Goal: Task Accomplishment & Management: Manage account settings

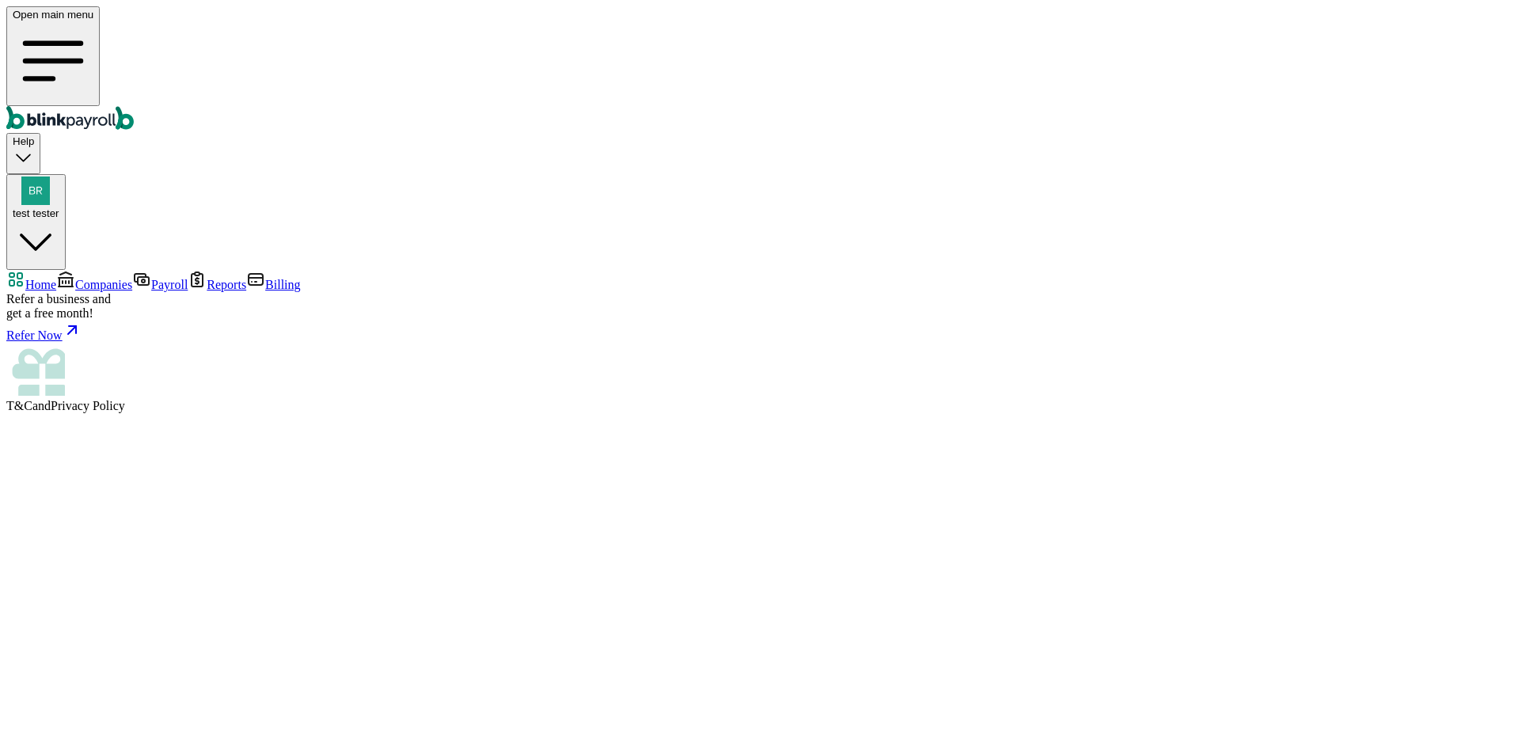
click at [132, 278] on link "Companies" at bounding box center [94, 284] width 76 height 13
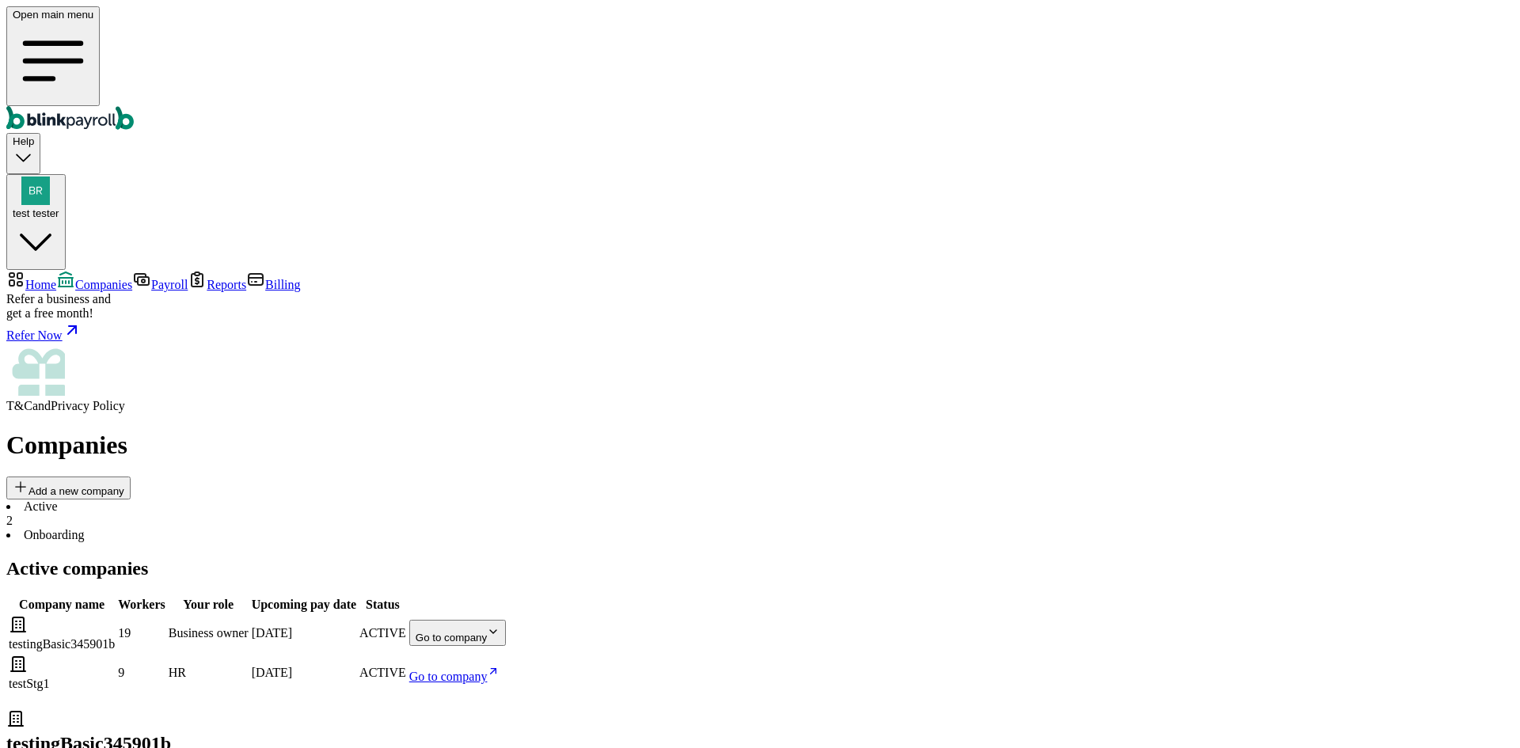
click at [130, 278] on span "Companies" at bounding box center [103, 284] width 57 height 13
click at [943, 279] on body "Open main menu Help test tester Home Companies Payroll Reports Billing Refer a …" at bounding box center [759, 519] width 1507 height 1026
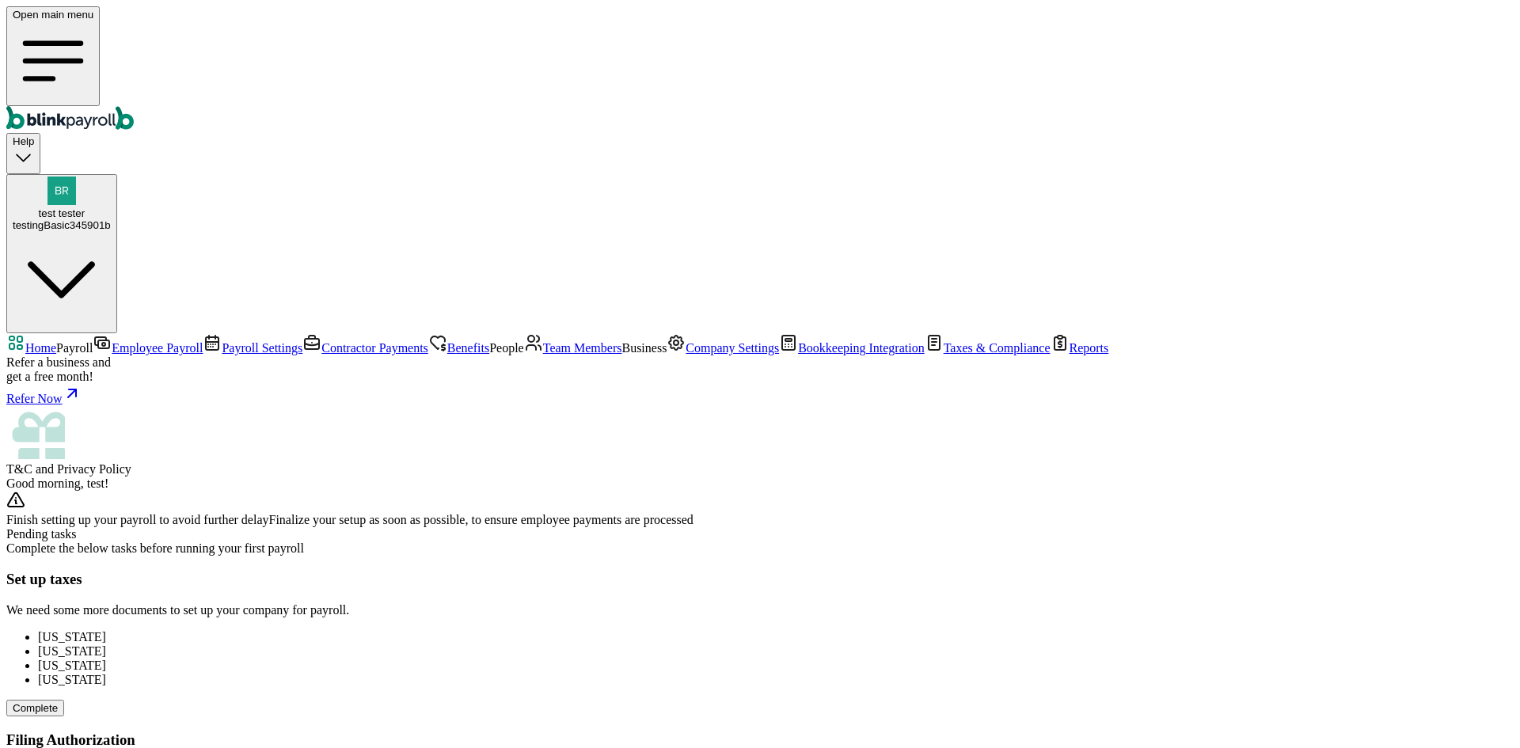
scroll to position [291, 0]
click at [112, 341] on span "Employee Payroll" at bounding box center [157, 347] width 91 height 13
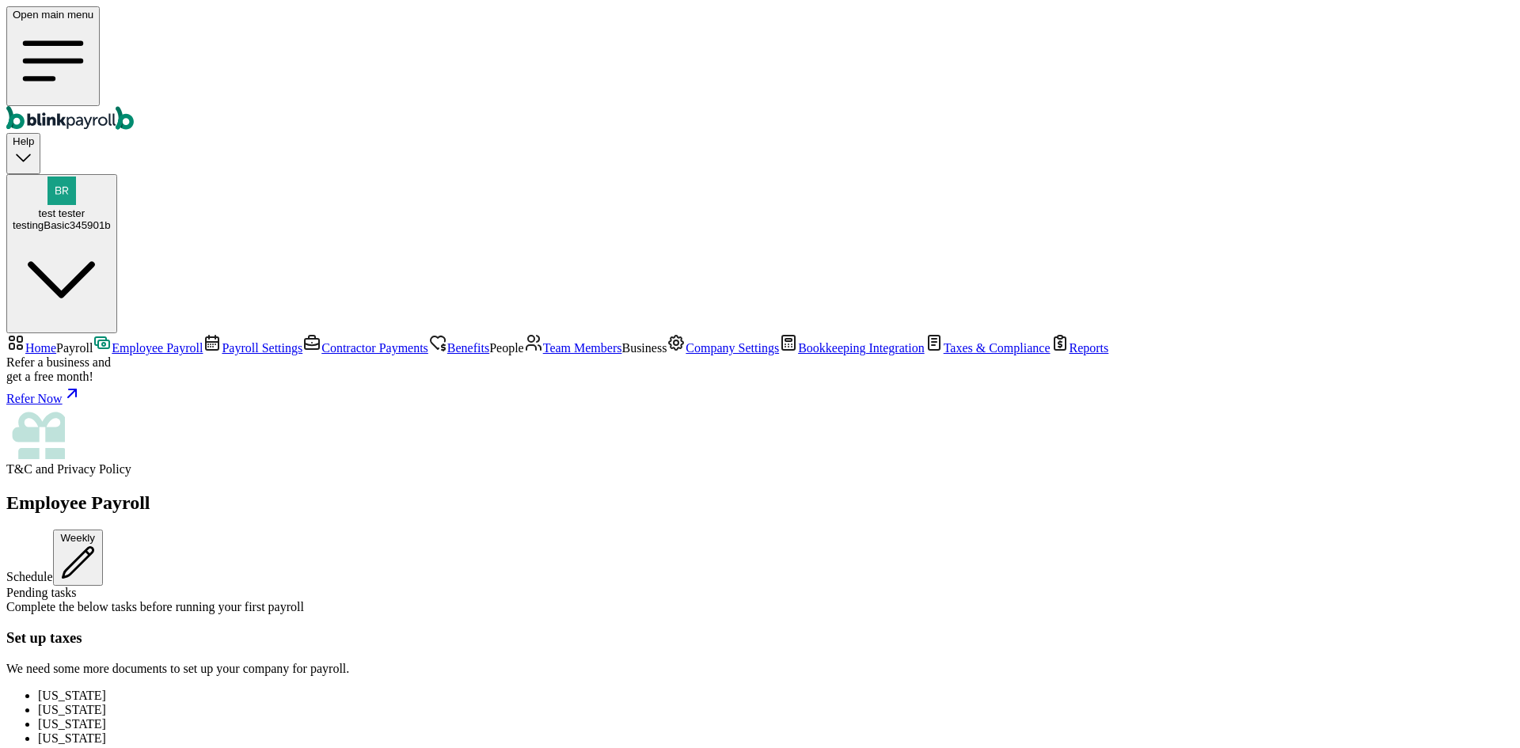
scroll to position [475, 0]
click at [686, 355] on span "Company Settings" at bounding box center [732, 347] width 93 height 13
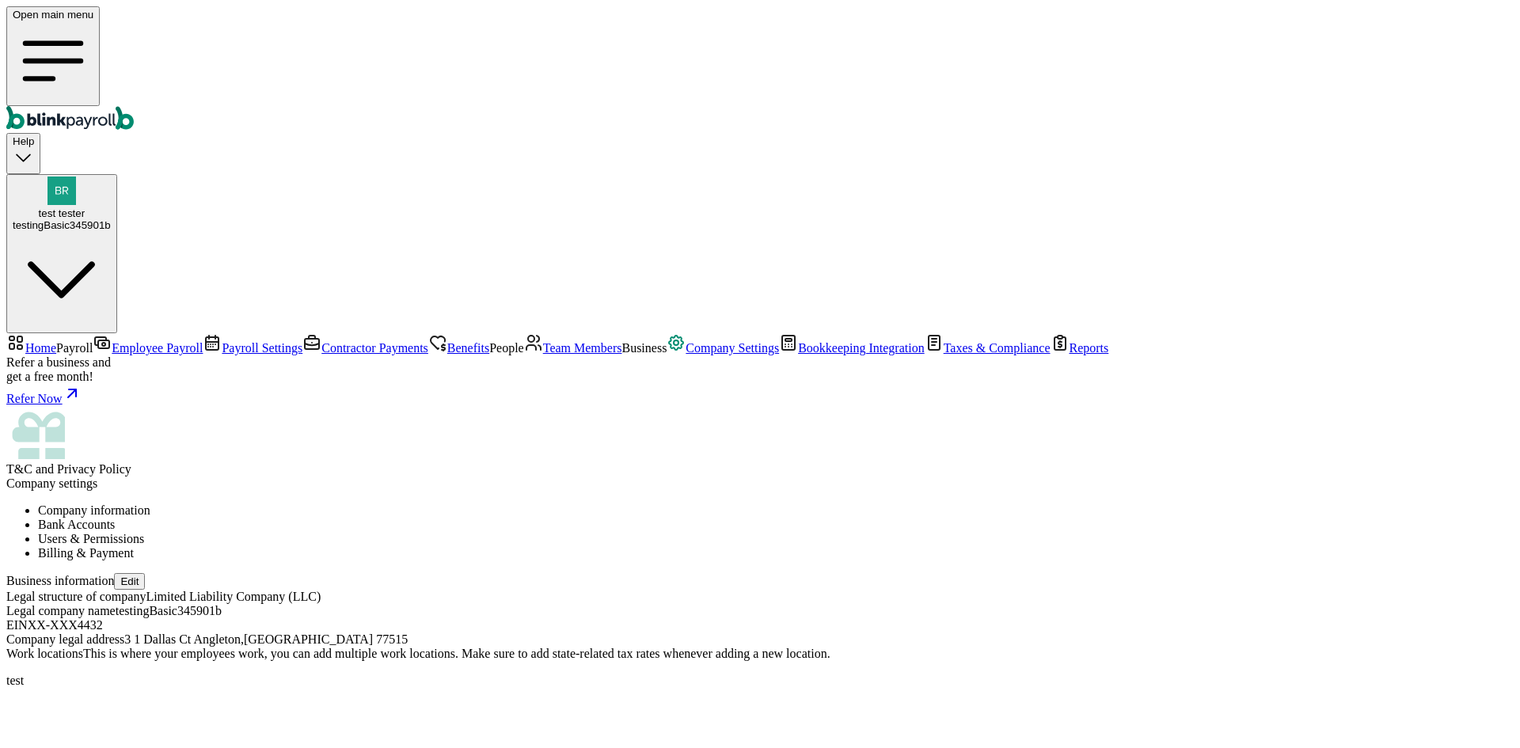
click at [560, 532] on li "Users & Permissions" at bounding box center [776, 539] width 1476 height 14
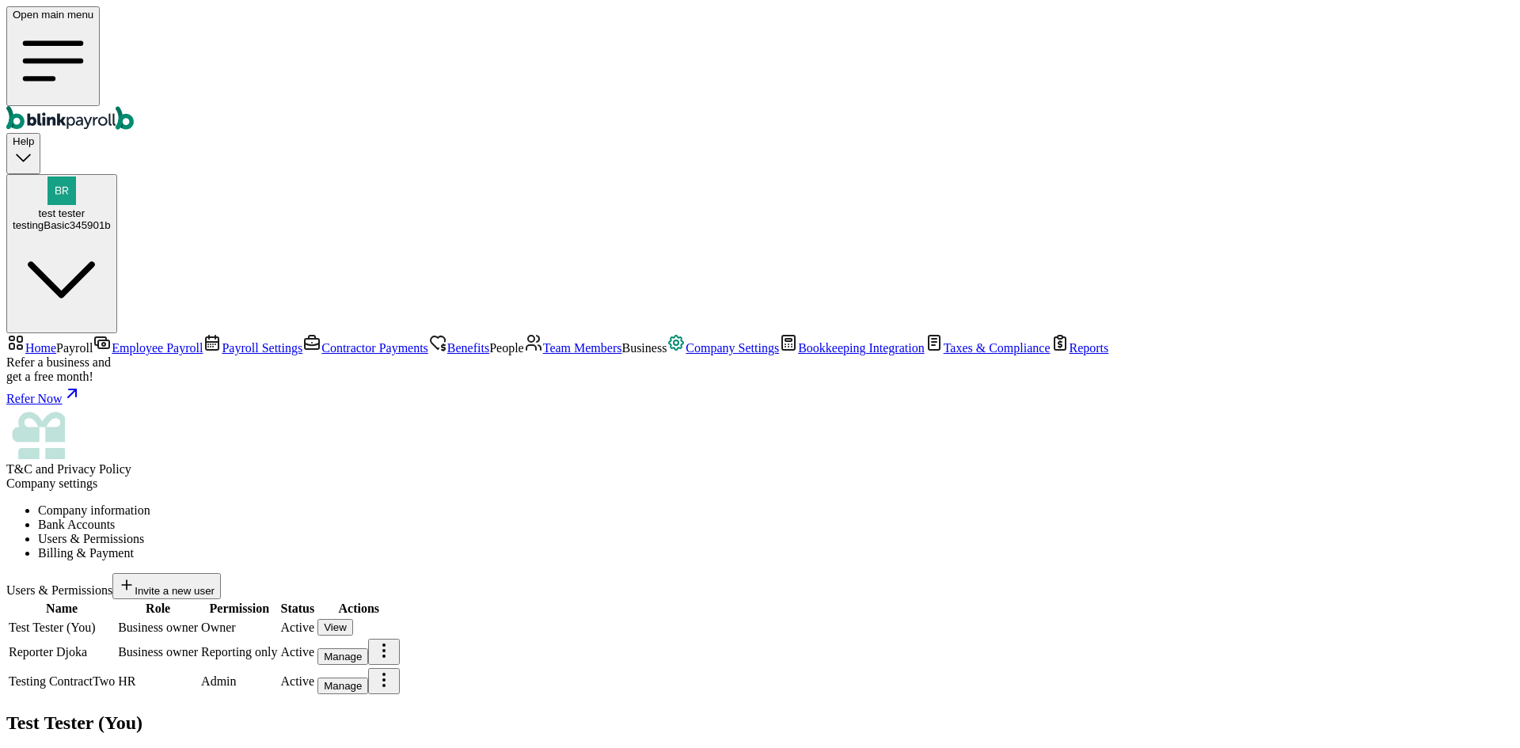
click at [362, 651] on div "Manage" at bounding box center [343, 657] width 38 height 12
copy span "branko+testdjoka123@blinkpayroll.com"
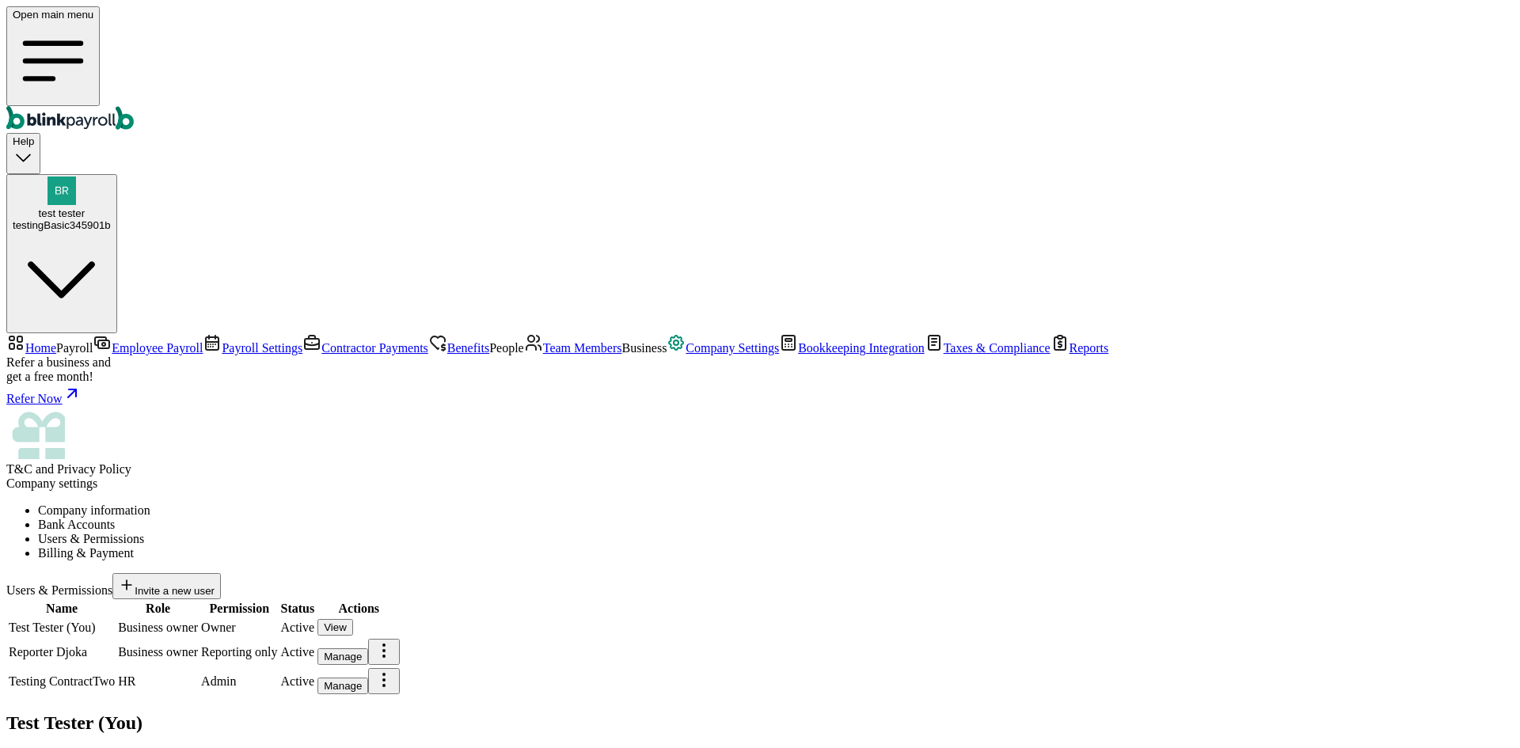
click at [524, 355] on link "Team Members" at bounding box center [573, 347] width 98 height 13
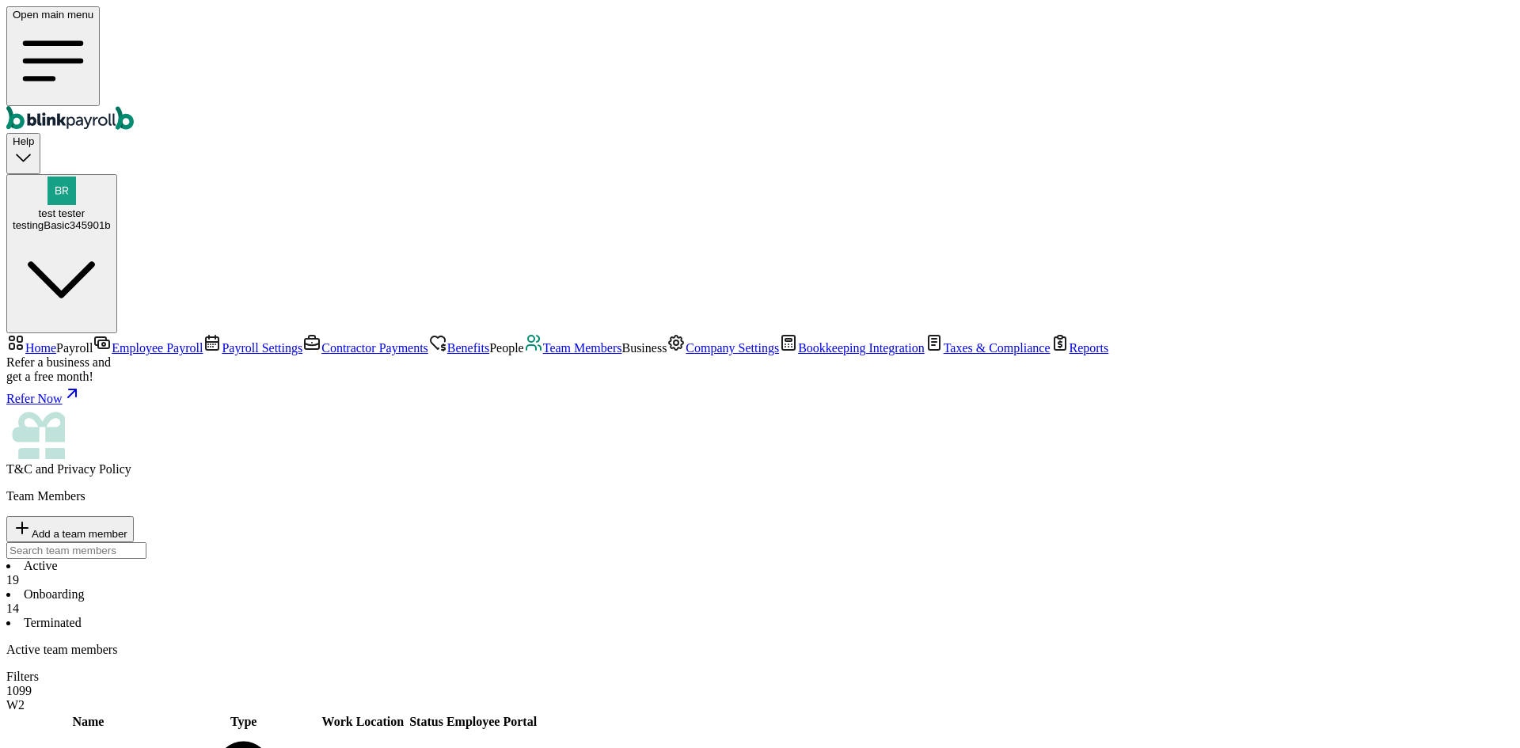
click at [127, 528] on span "Add a team member" at bounding box center [80, 534] width 96 height 12
select select "employee"
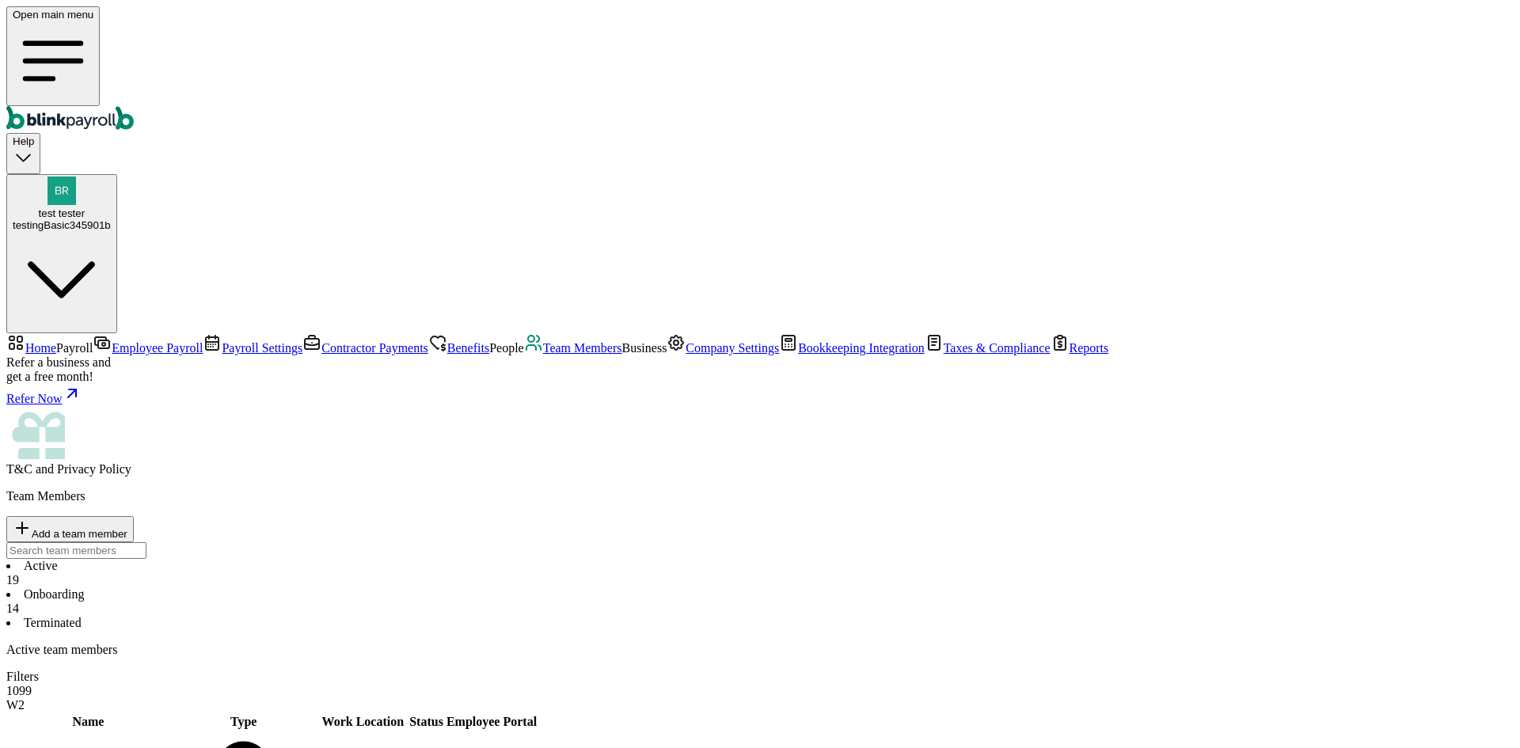
type input "djole"
type input "reporter"
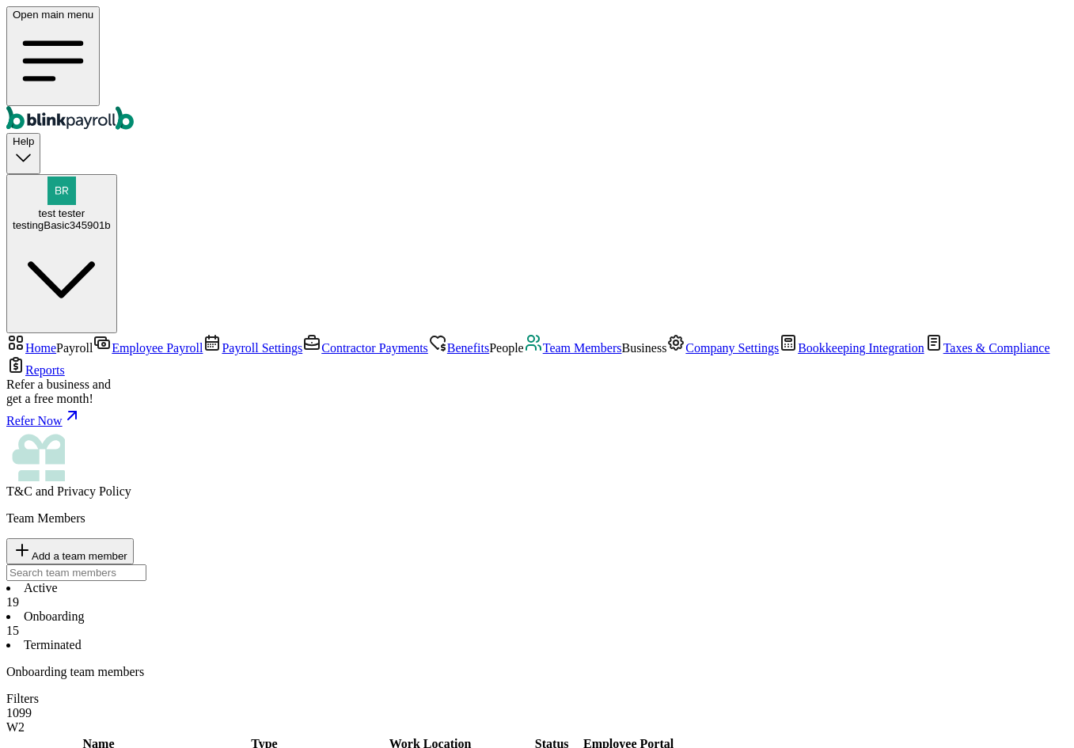
scroll to position [268, 0]
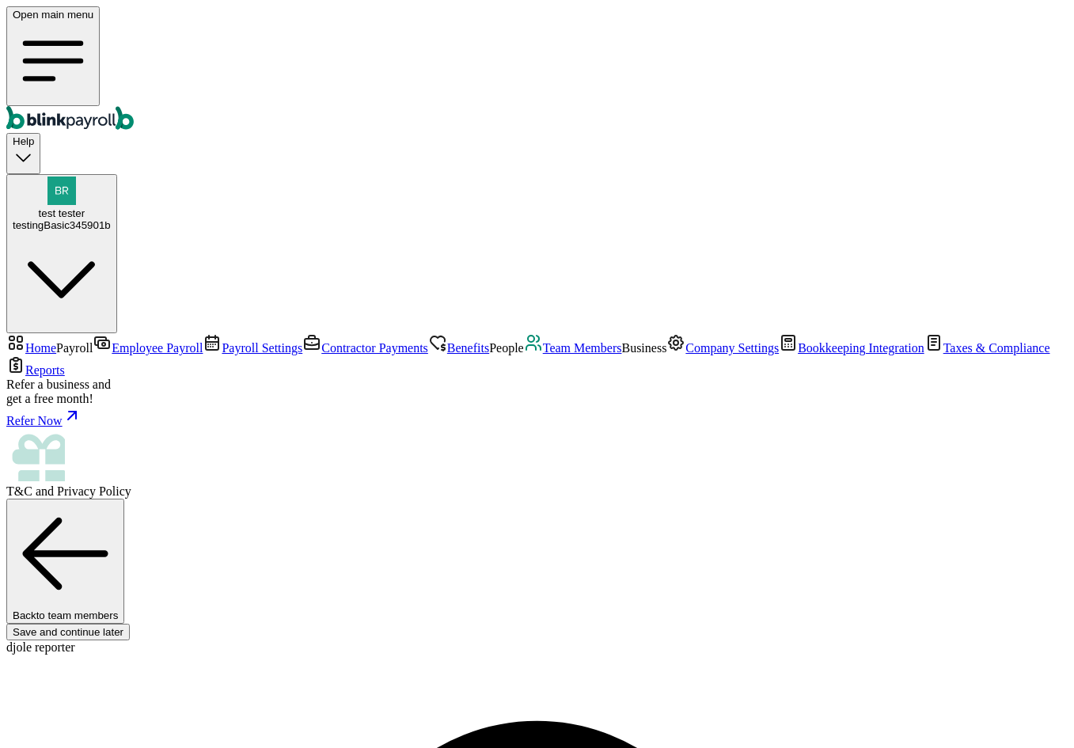
paste input "branko+testdjoka123@blinkpayroll.com"
type input "branko+testdjoka123@blinkpayroll.com"
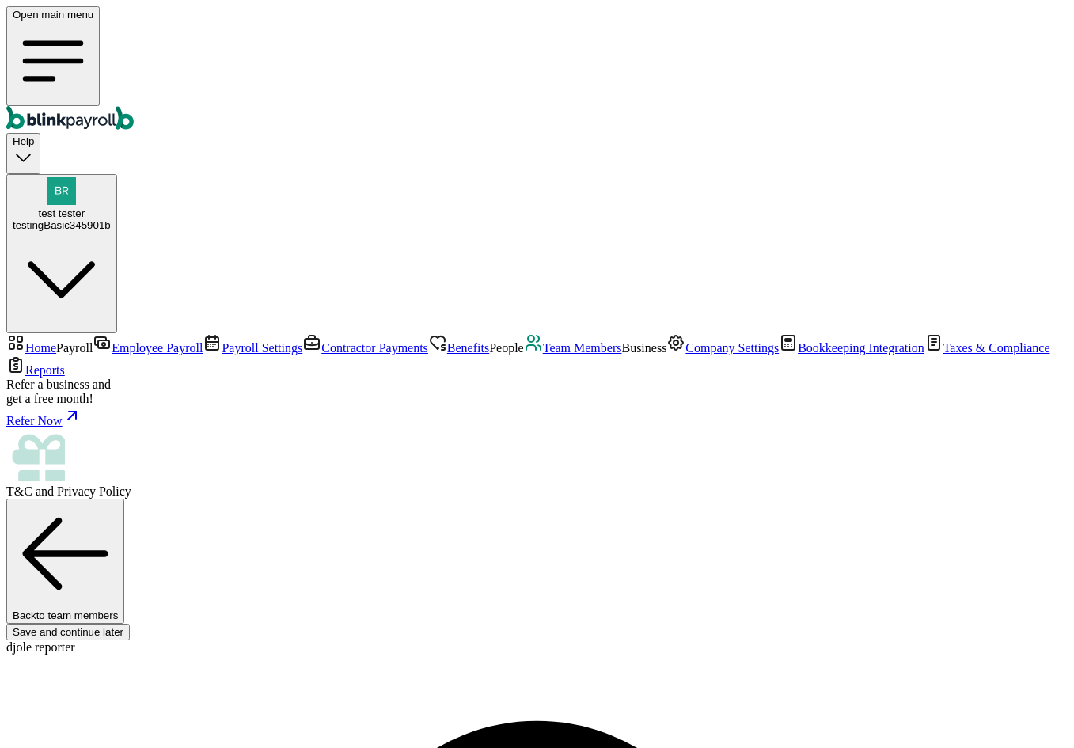
type input "08/01/2025"
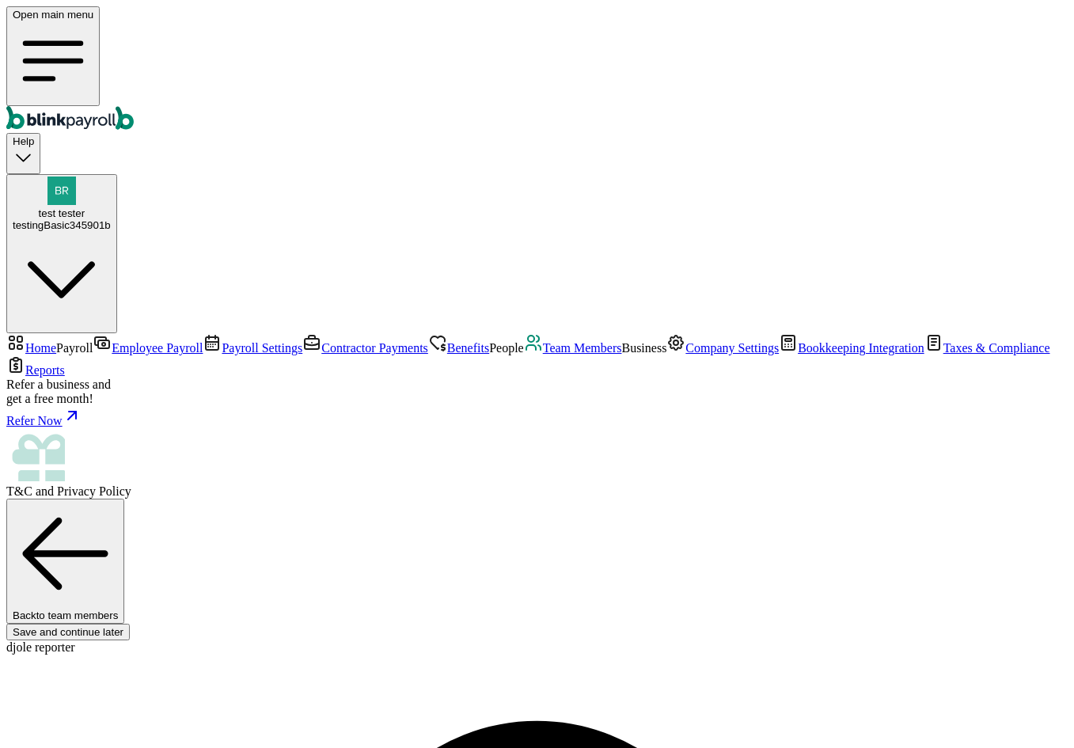
click at [686, 355] on span "Company Settings" at bounding box center [732, 347] width 93 height 13
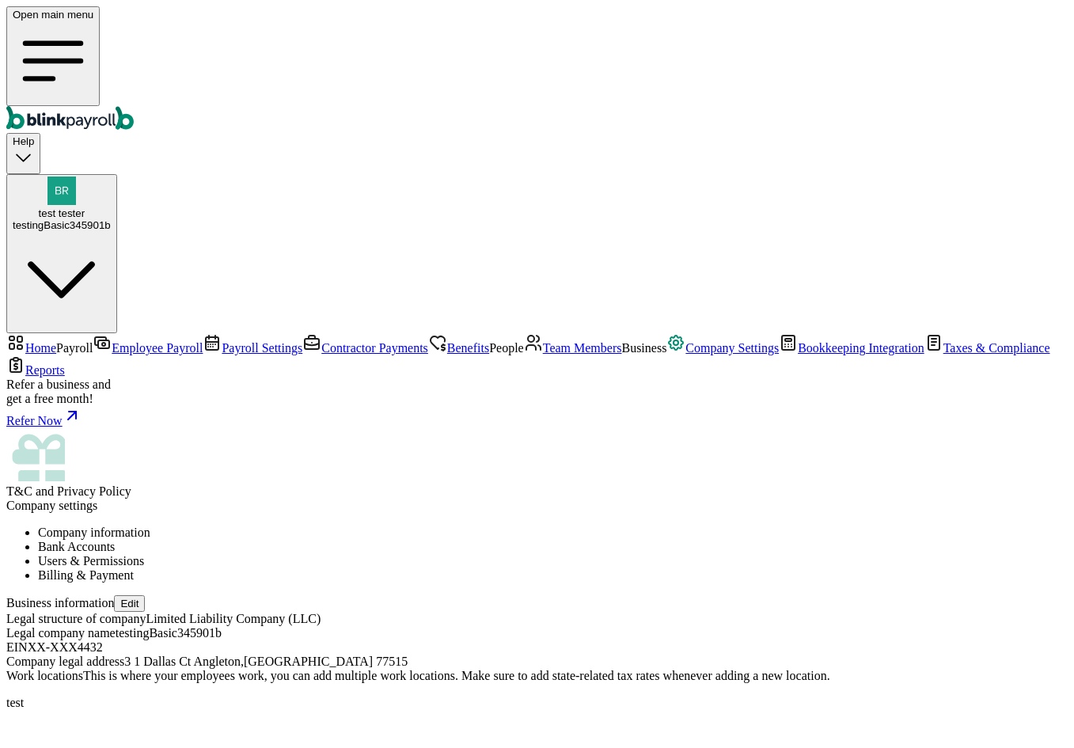
click at [152, 341] on span "Employee Payroll" at bounding box center [157, 347] width 91 height 13
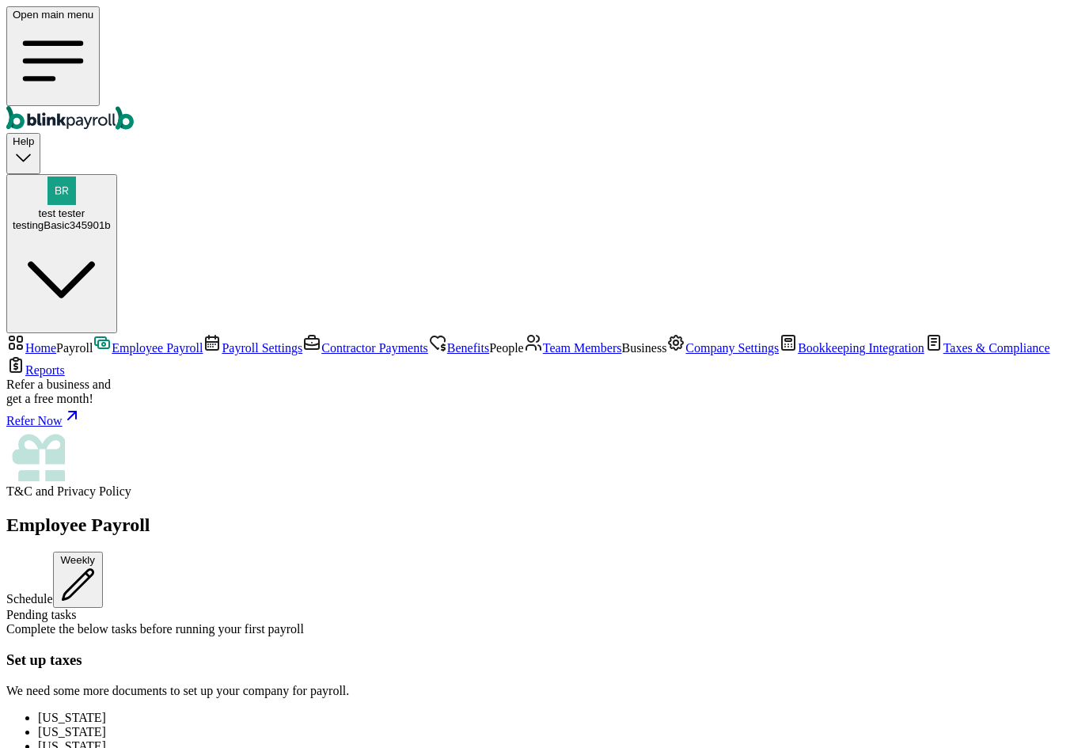
drag, startPoint x: 108, startPoint y: 407, endPoint x: 101, endPoint y: 393, distance: 15.6
click at [621, 355] on span "Business" at bounding box center [643, 347] width 45 height 13
click at [524, 355] on link "Team Members" at bounding box center [573, 347] width 98 height 13
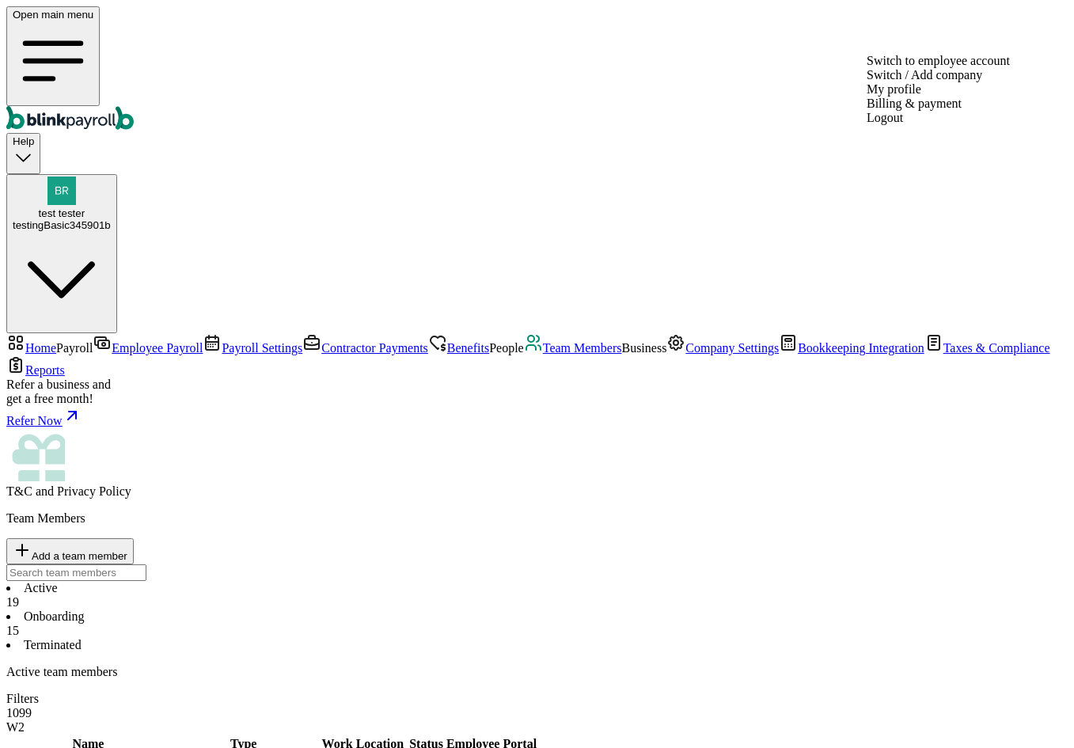
click at [86, 207] on span "test tester" at bounding box center [62, 213] width 47 height 12
click at [111, 219] on div "testingBasic345901b" at bounding box center [62, 225] width 98 height 12
click at [111, 207] on div "test tester testingBasic345901b" at bounding box center [62, 219] width 98 height 24
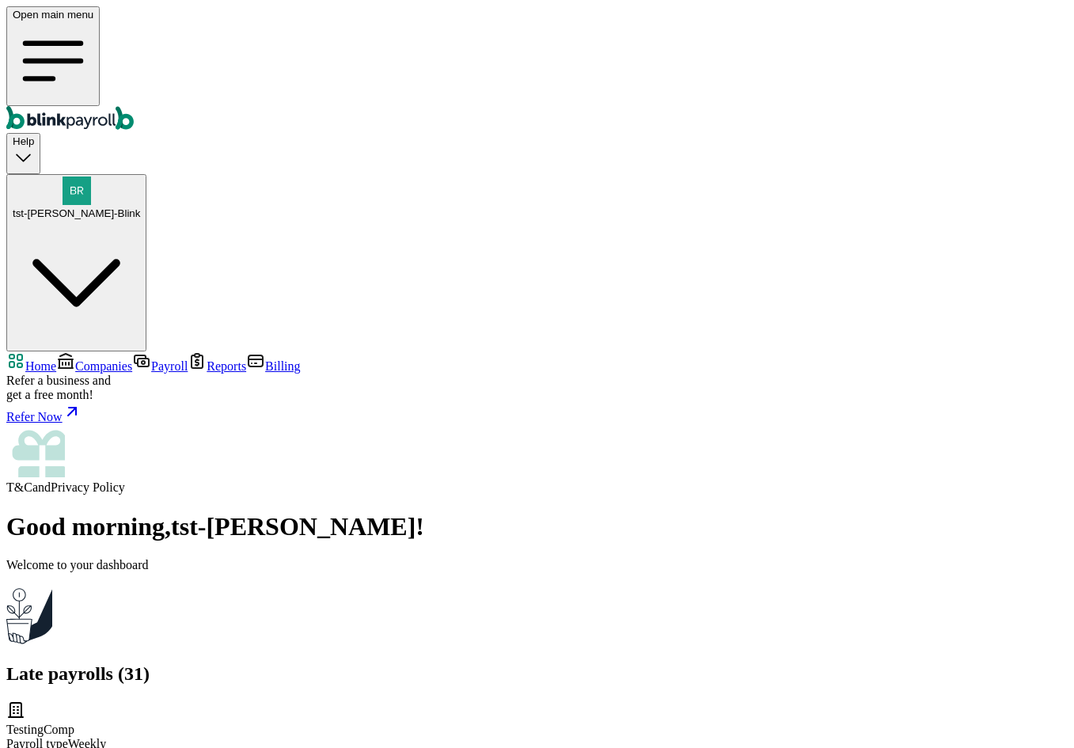
click at [56, 359] on link "Home" at bounding box center [31, 365] width 50 height 13
click at [101, 359] on link "Companies" at bounding box center [94, 365] width 76 height 13
click at [95, 359] on span "Companies" at bounding box center [103, 365] width 57 height 13
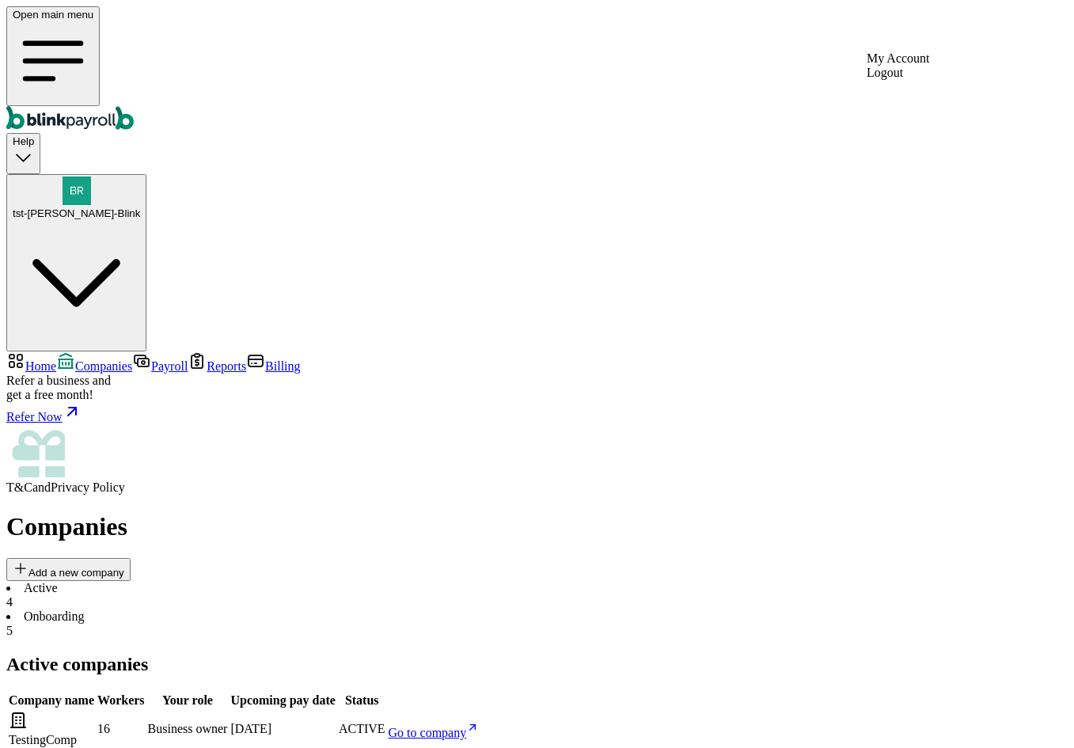
click at [140, 207] on span "tst-[PERSON_NAME]-Blink" at bounding box center [76, 213] width 127 height 12
click at [467, 726] on span "Go to company" at bounding box center [428, 732] width 78 height 13
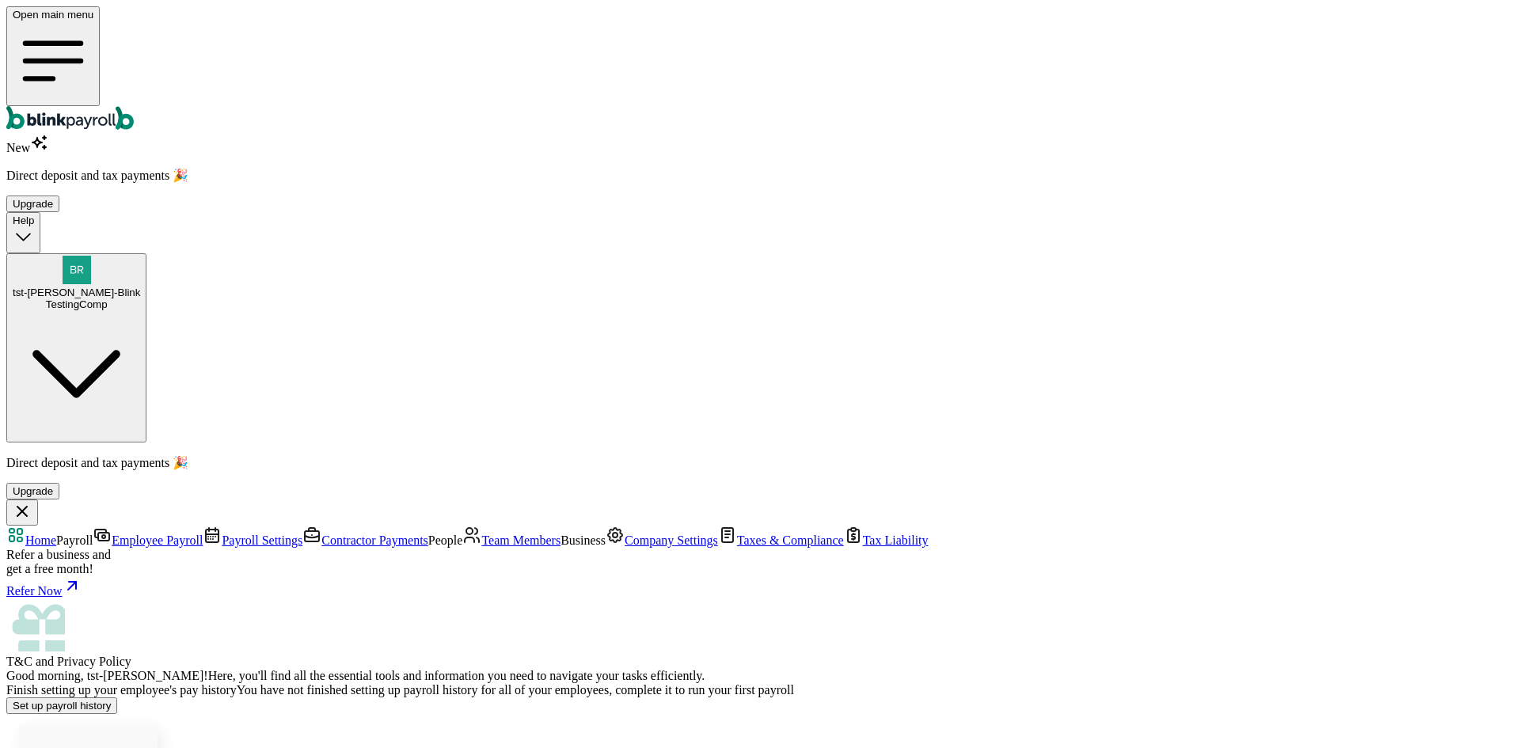
click at [462, 534] on link "Team Members" at bounding box center [511, 540] width 98 height 13
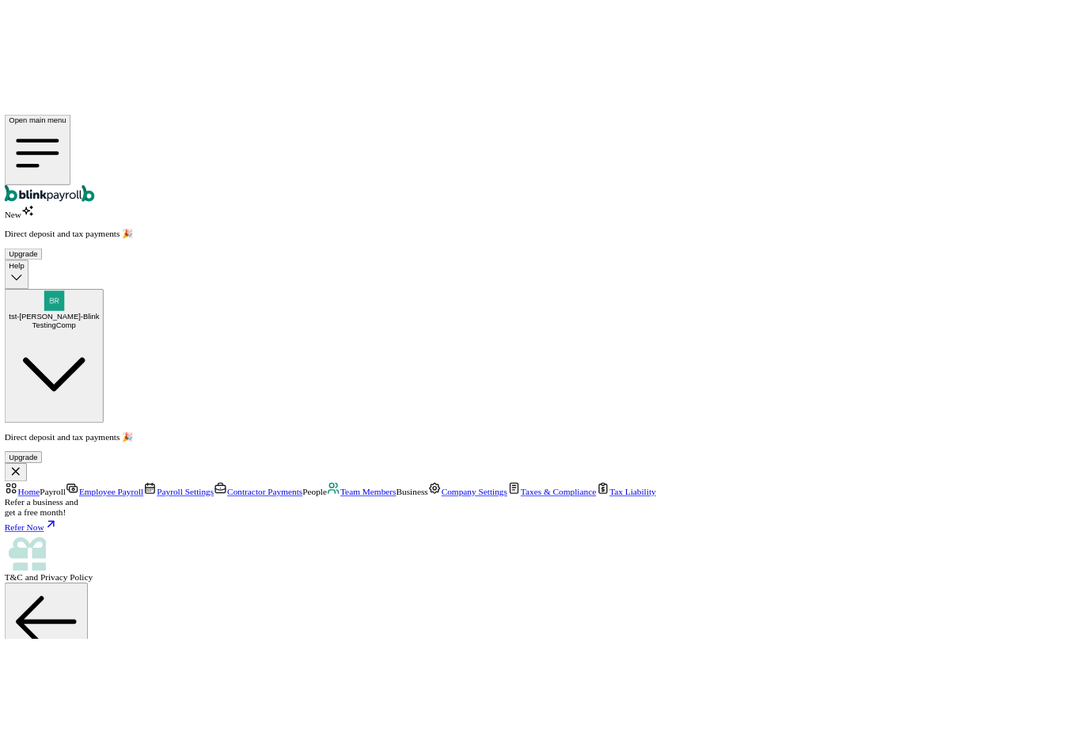
scroll to position [0, 0]
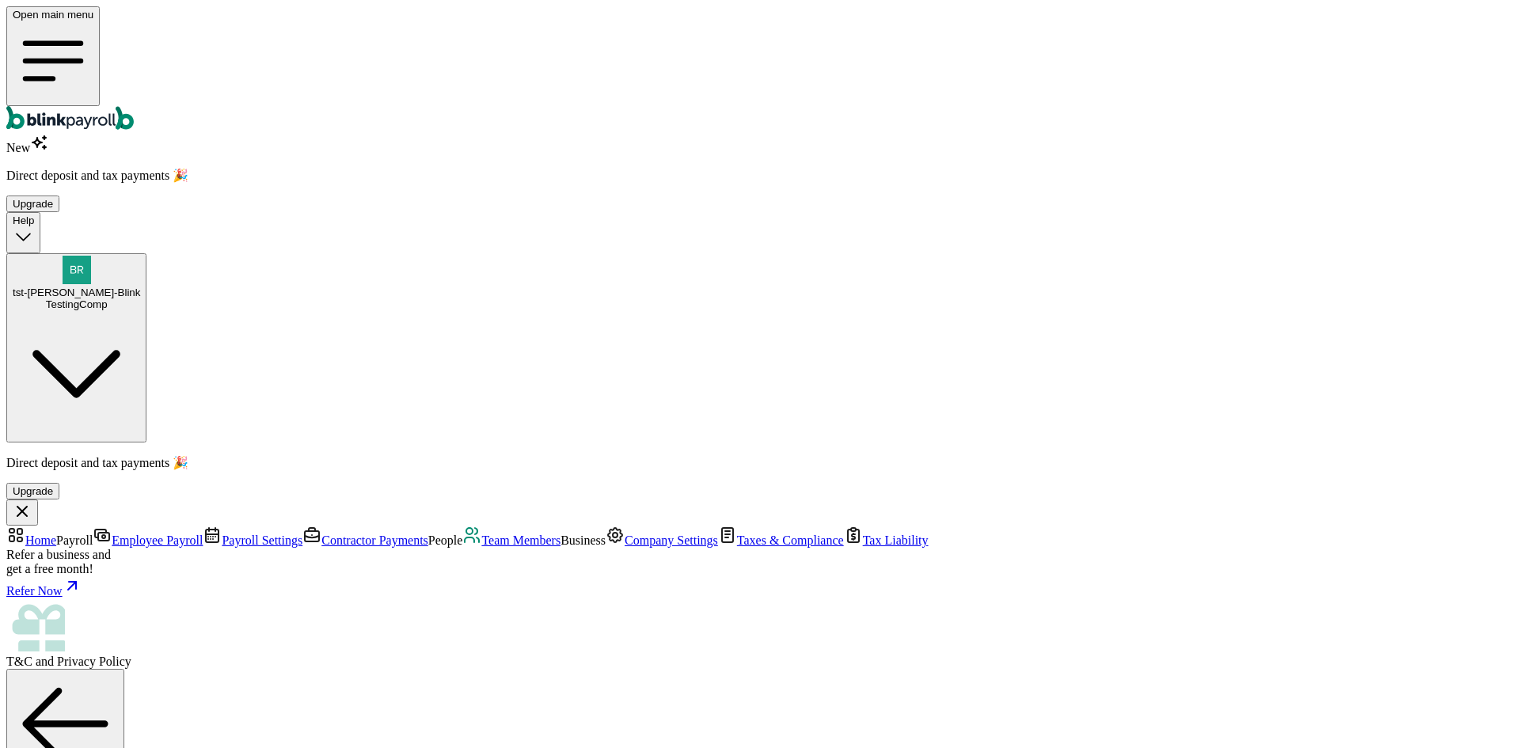
click at [625, 534] on span "Company Settings" at bounding box center [671, 540] width 93 height 13
click at [737, 534] on span "Taxes & Compliance" at bounding box center [790, 540] width 107 height 13
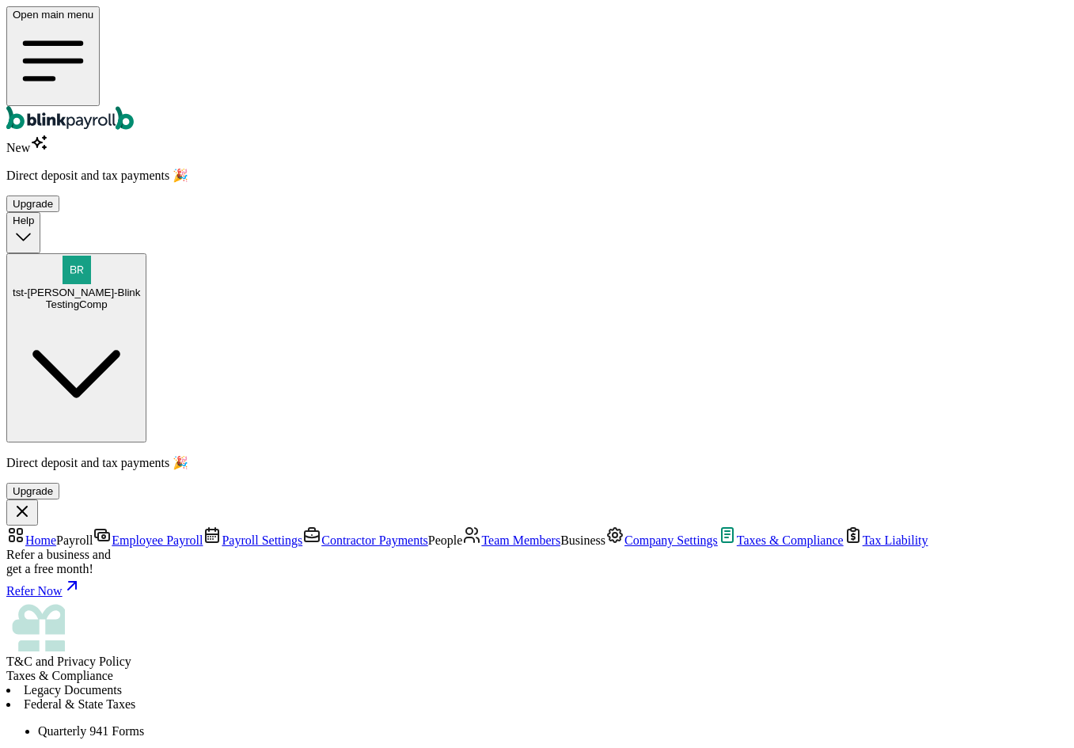
click at [844, 534] on link "Tax Liability" at bounding box center [886, 540] width 85 height 13
click at [127, 534] on span "Employee Payroll" at bounding box center [157, 540] width 91 height 13
click at [53, 198] on div "Upgrade" at bounding box center [33, 204] width 40 height 12
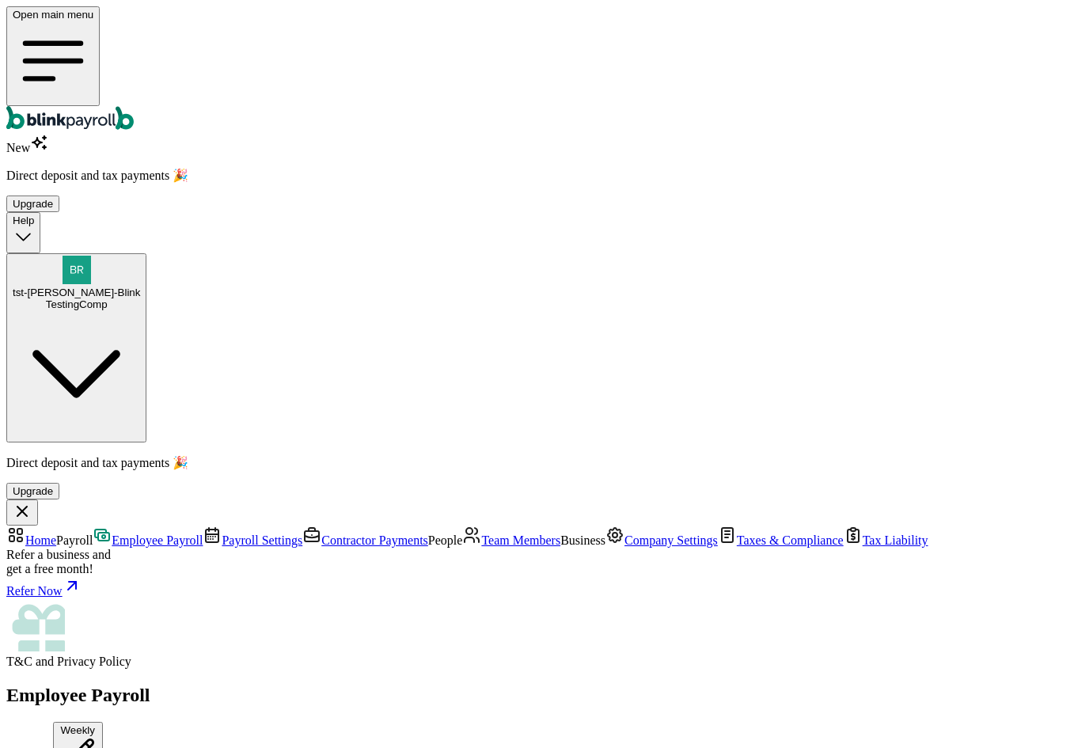
scroll to position [0, 0]
click at [481, 534] on span "Team Members" at bounding box center [520, 540] width 79 height 13
click at [222, 534] on span "Payroll Settings" at bounding box center [262, 540] width 81 height 13
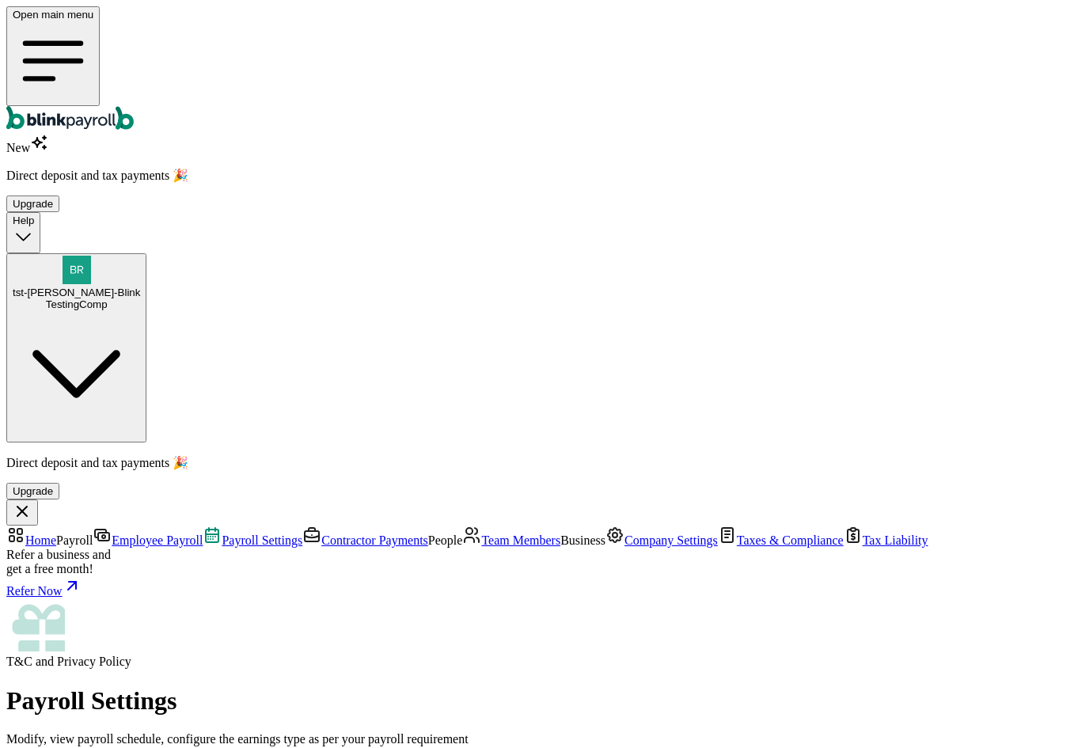
scroll to position [203, 0]
click at [302, 534] on link "Contractor Payments" at bounding box center [365, 540] width 126 height 13
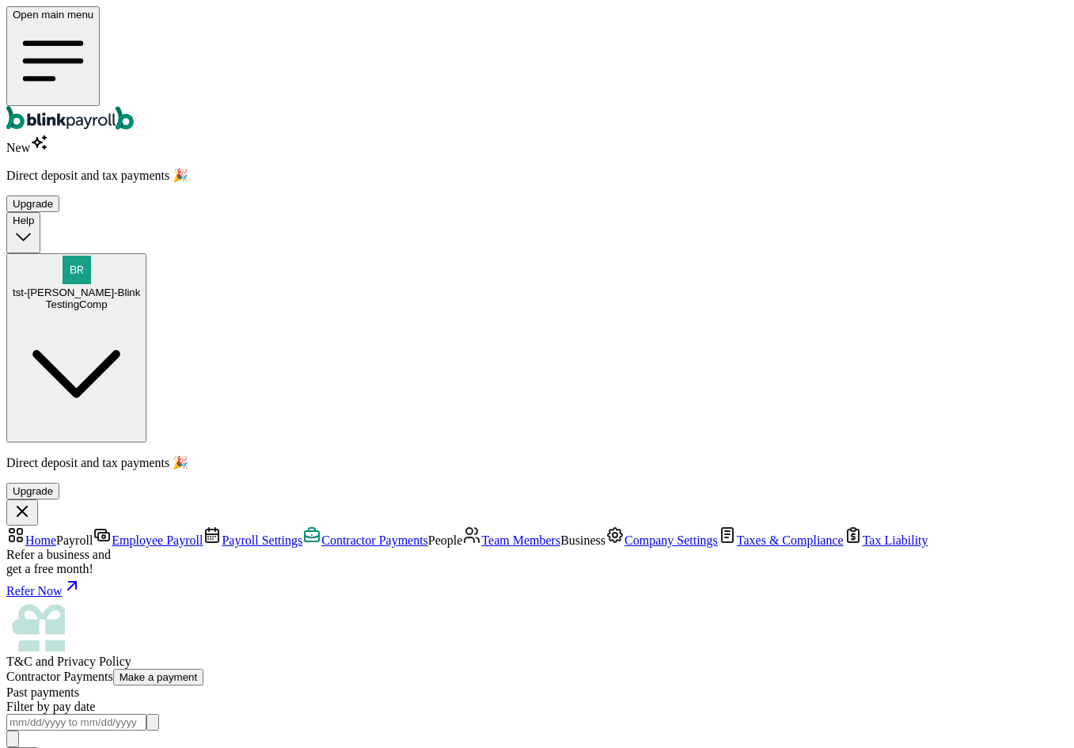
click at [204, 669] on button "Make a payment" at bounding box center [158, 677] width 91 height 17
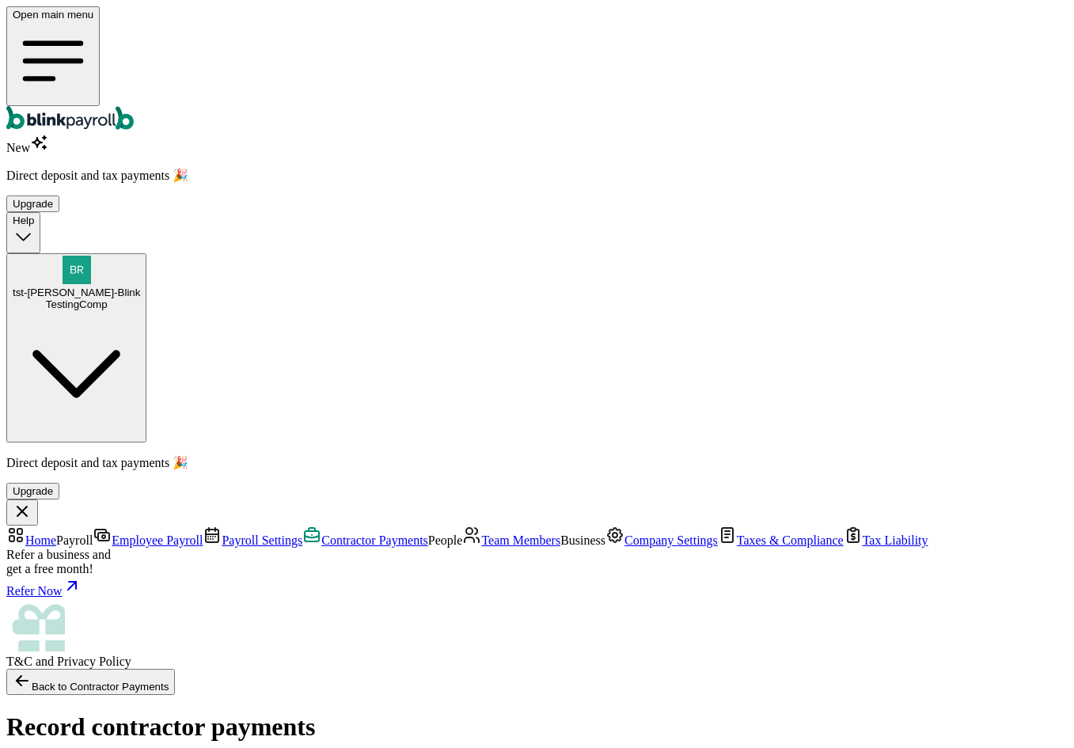
click at [112, 534] on span "Employee Payroll" at bounding box center [157, 540] width 91 height 13
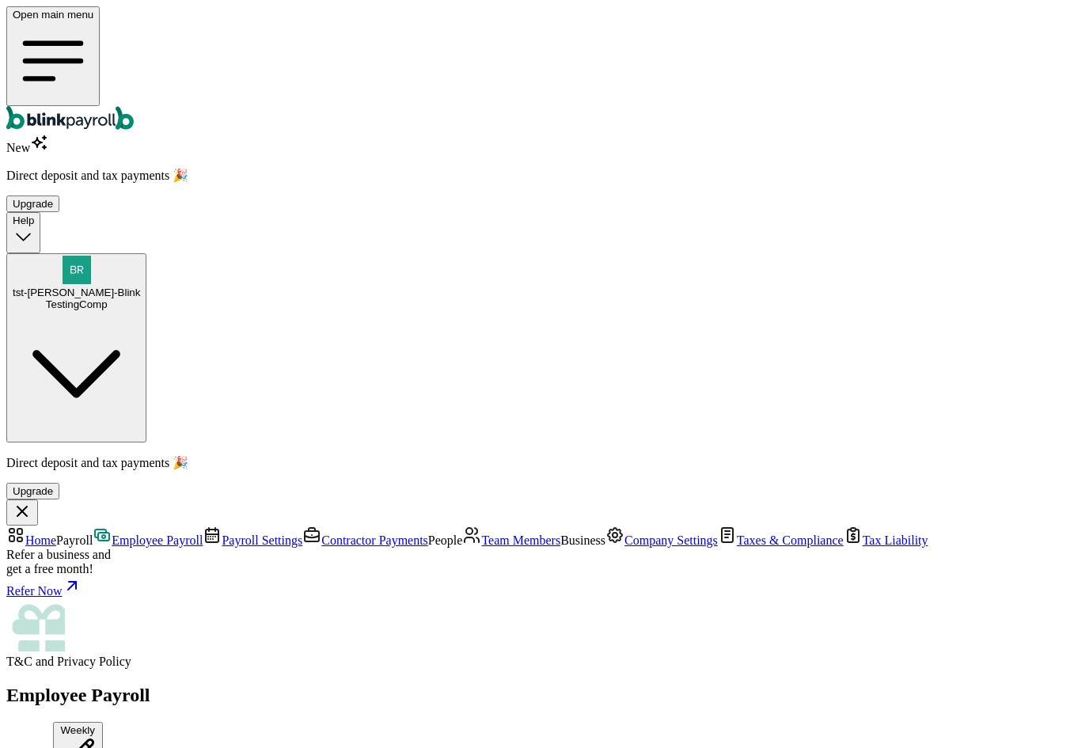
type input "09/02/2025"
click at [462, 534] on link "Team Members" at bounding box center [511, 540] width 98 height 13
click at [435, 682] on div "Team Members" at bounding box center [537, 689] width 1062 height 14
click at [114, 534] on link "Employee Payroll" at bounding box center [148, 540] width 110 height 13
type input "09/02/2025"
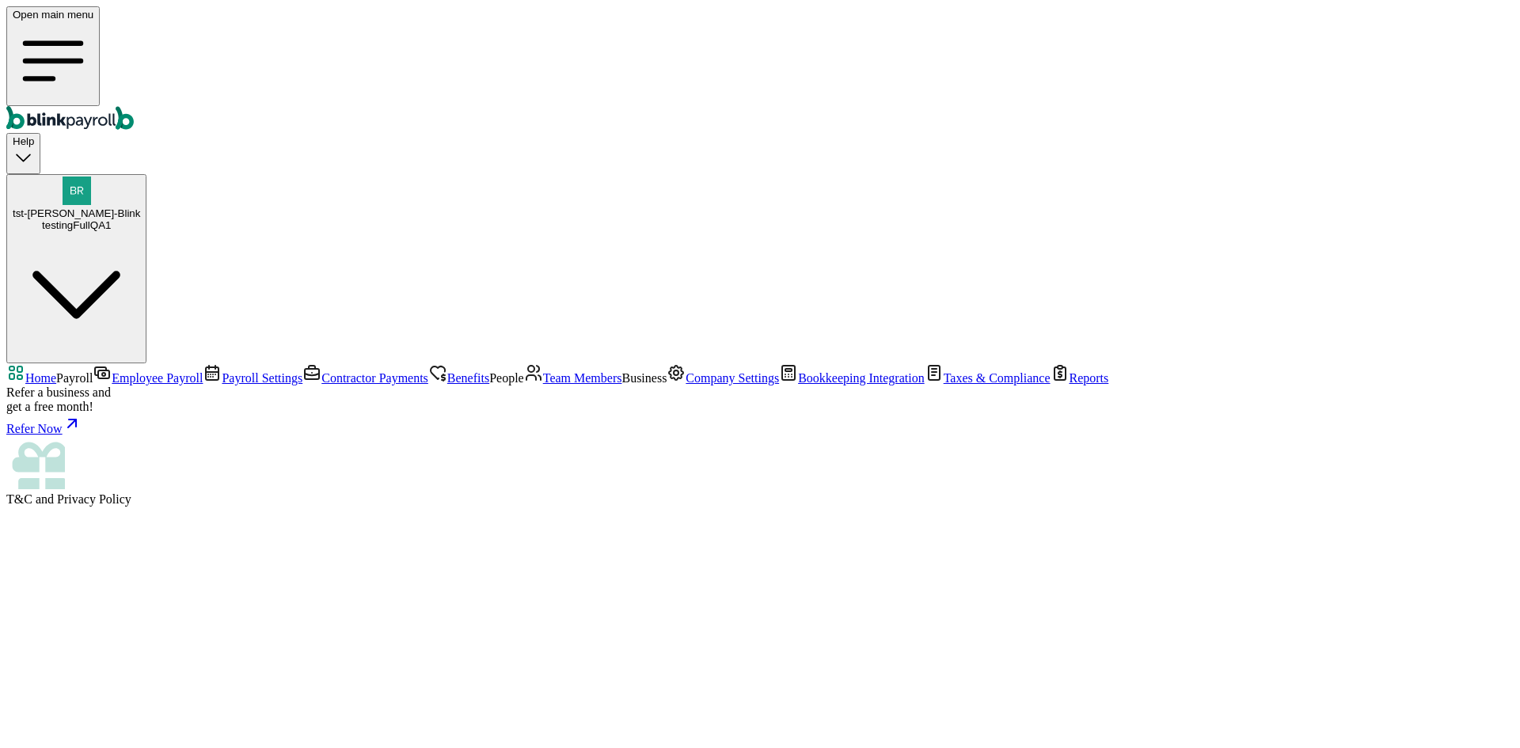
click at [543, 374] on span "Team Members" at bounding box center [582, 377] width 79 height 13
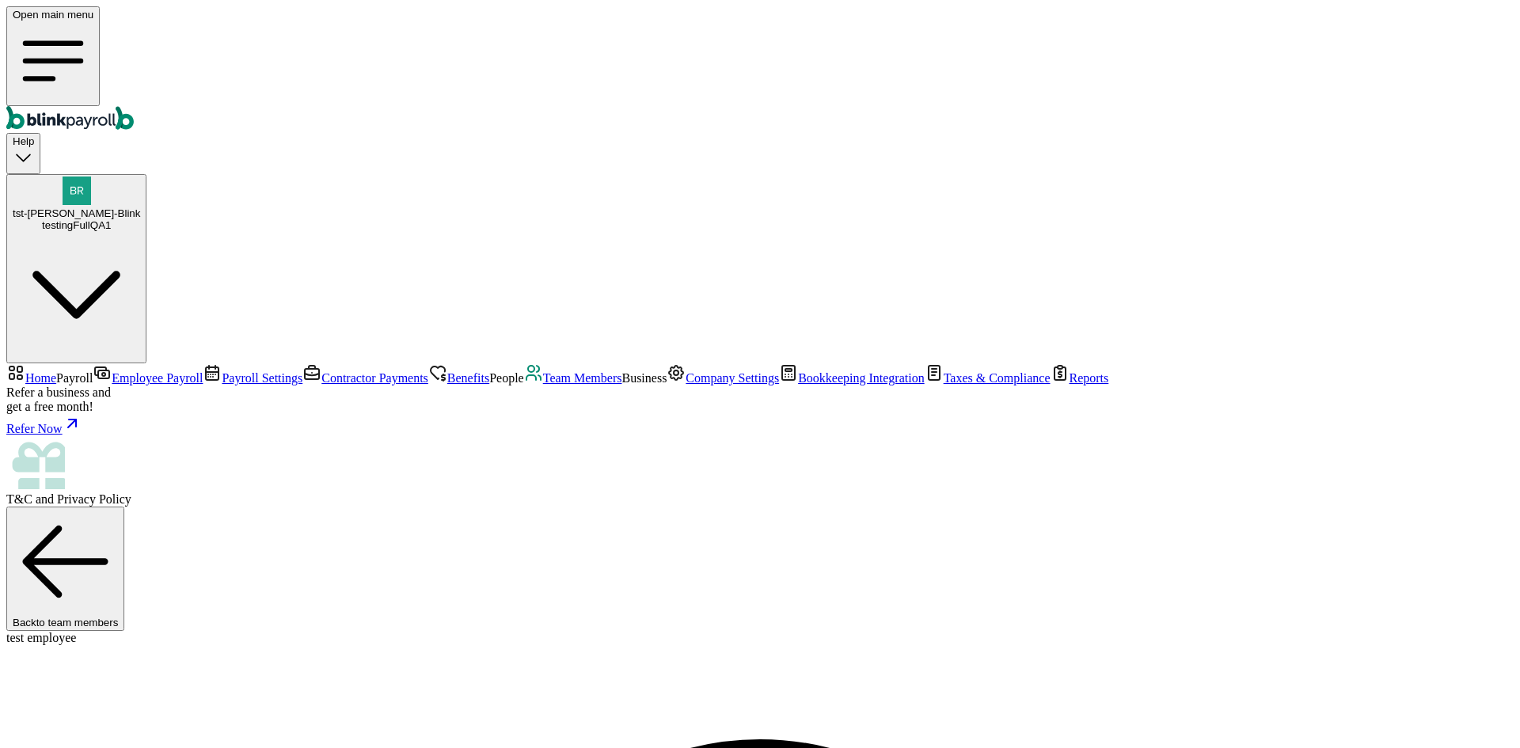
type input "[PERSON_NAME][EMAIL_ADDRESS][DOMAIN_NAME]"
